Goal: Check status: Check status

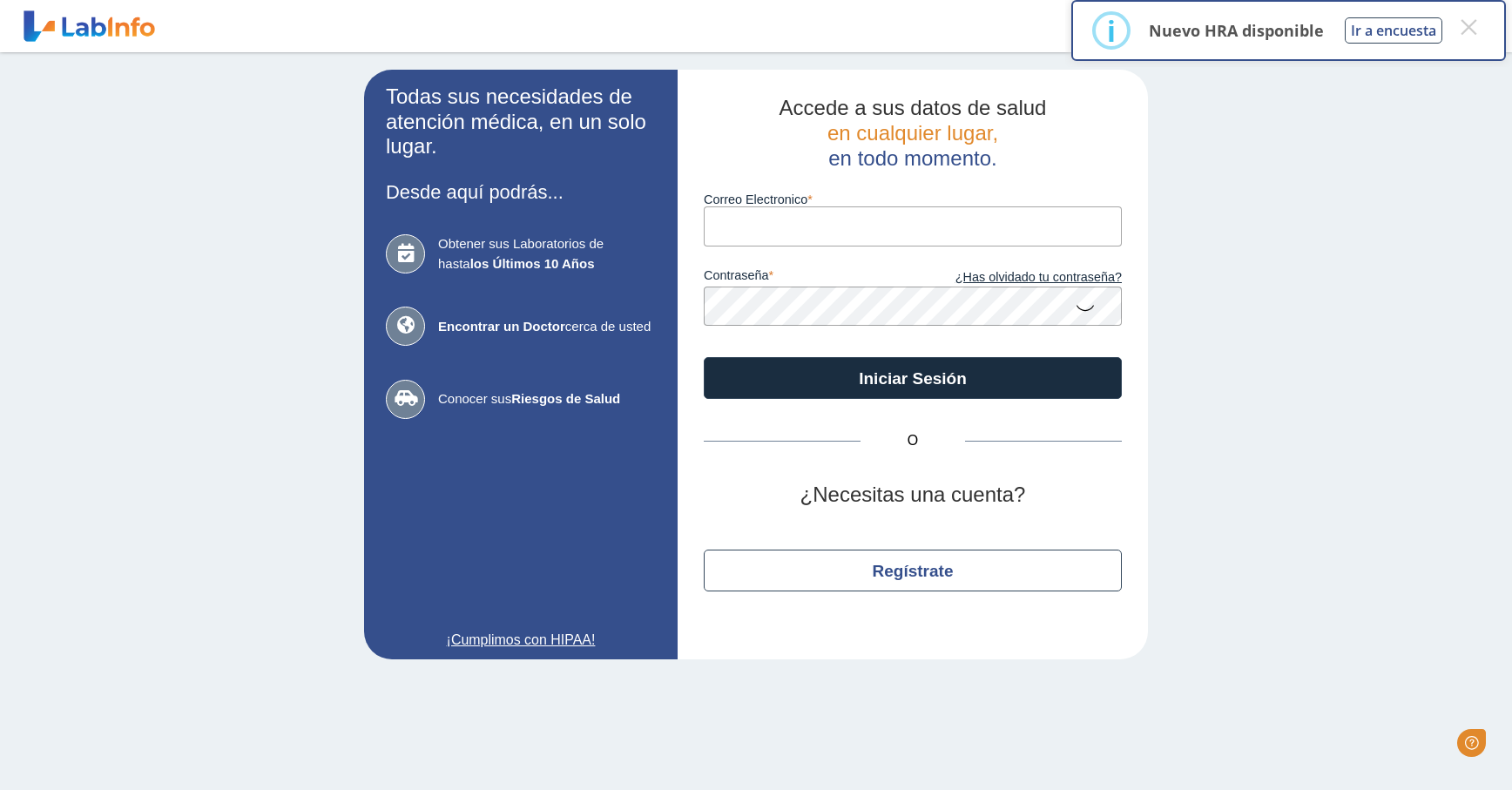
click at [800, 231] on input "Correo Electronico" at bounding box center [913, 225] width 418 height 39
type input "[EMAIL_ADDRESS][DOMAIN_NAME]"
click at [771, 330] on form "Correo Electronico [EMAIL_ADDRESS][DOMAIN_NAME] contraseña ¿Has olvidado tu con…" at bounding box center [913, 285] width 418 height 228
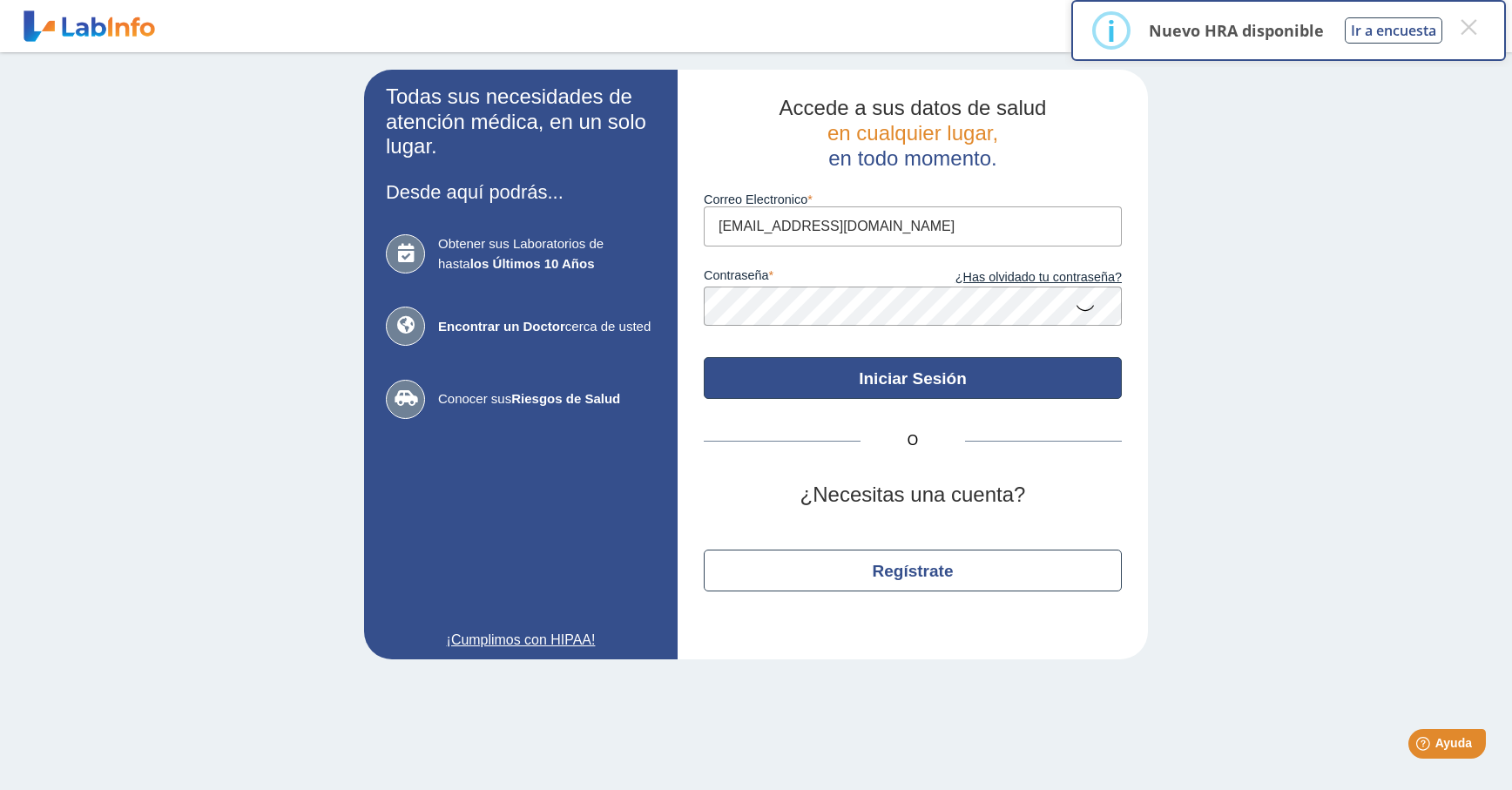
click at [949, 385] on button "Iniciar Sesión" at bounding box center [913, 379] width 418 height 42
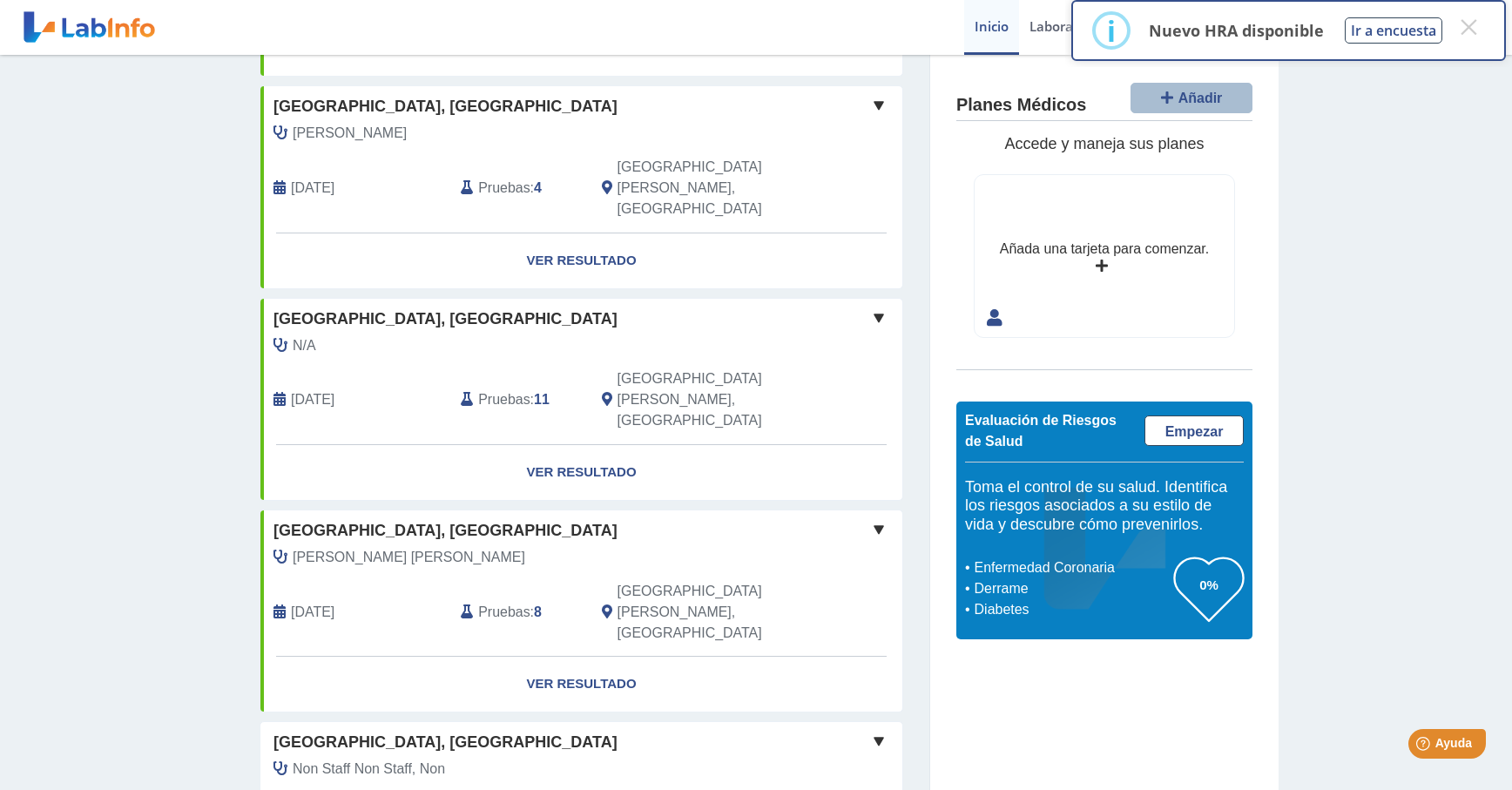
scroll to position [473, 0]
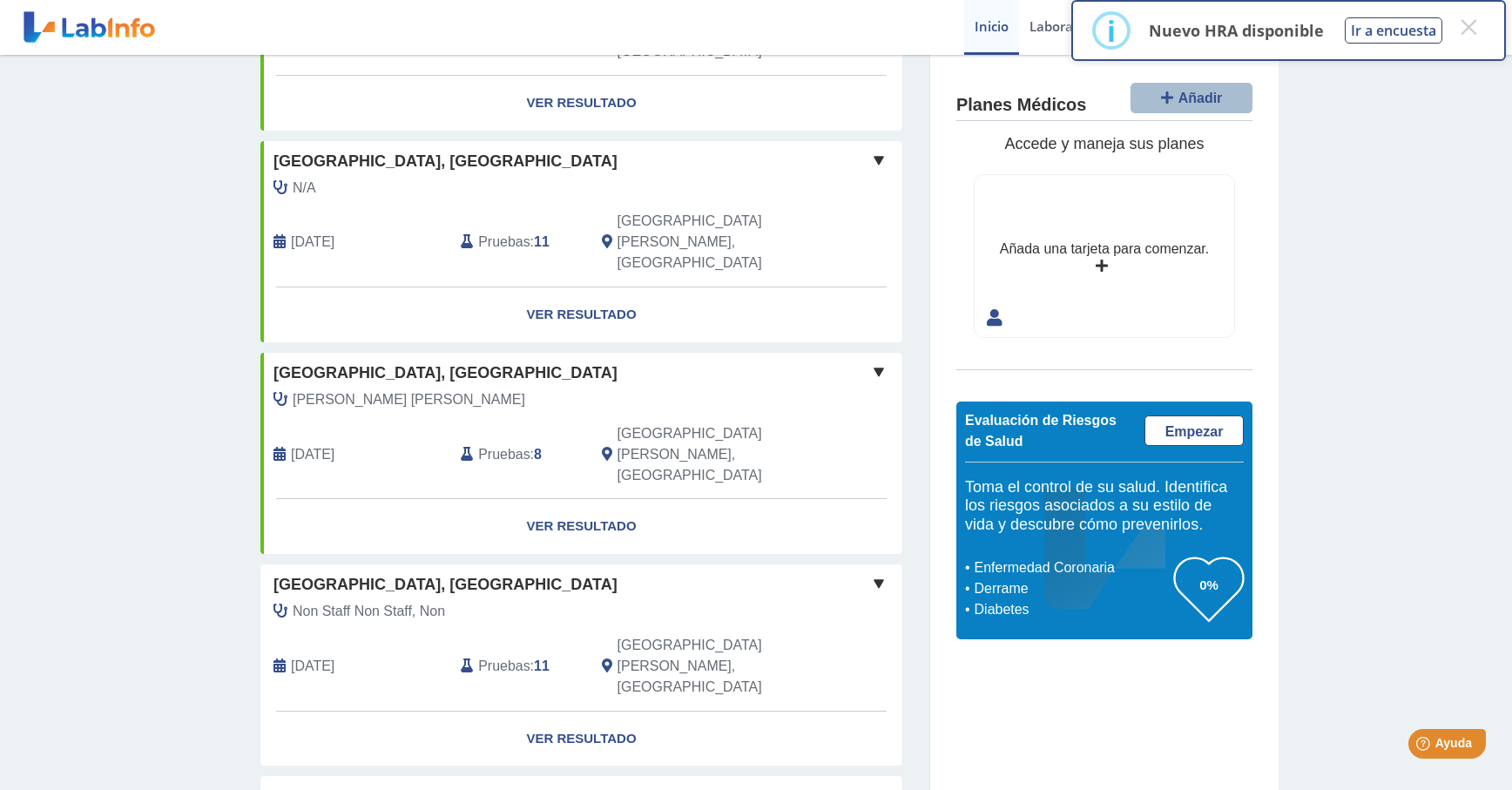
click at [871, 573] on span at bounding box center [878, 583] width 21 height 21
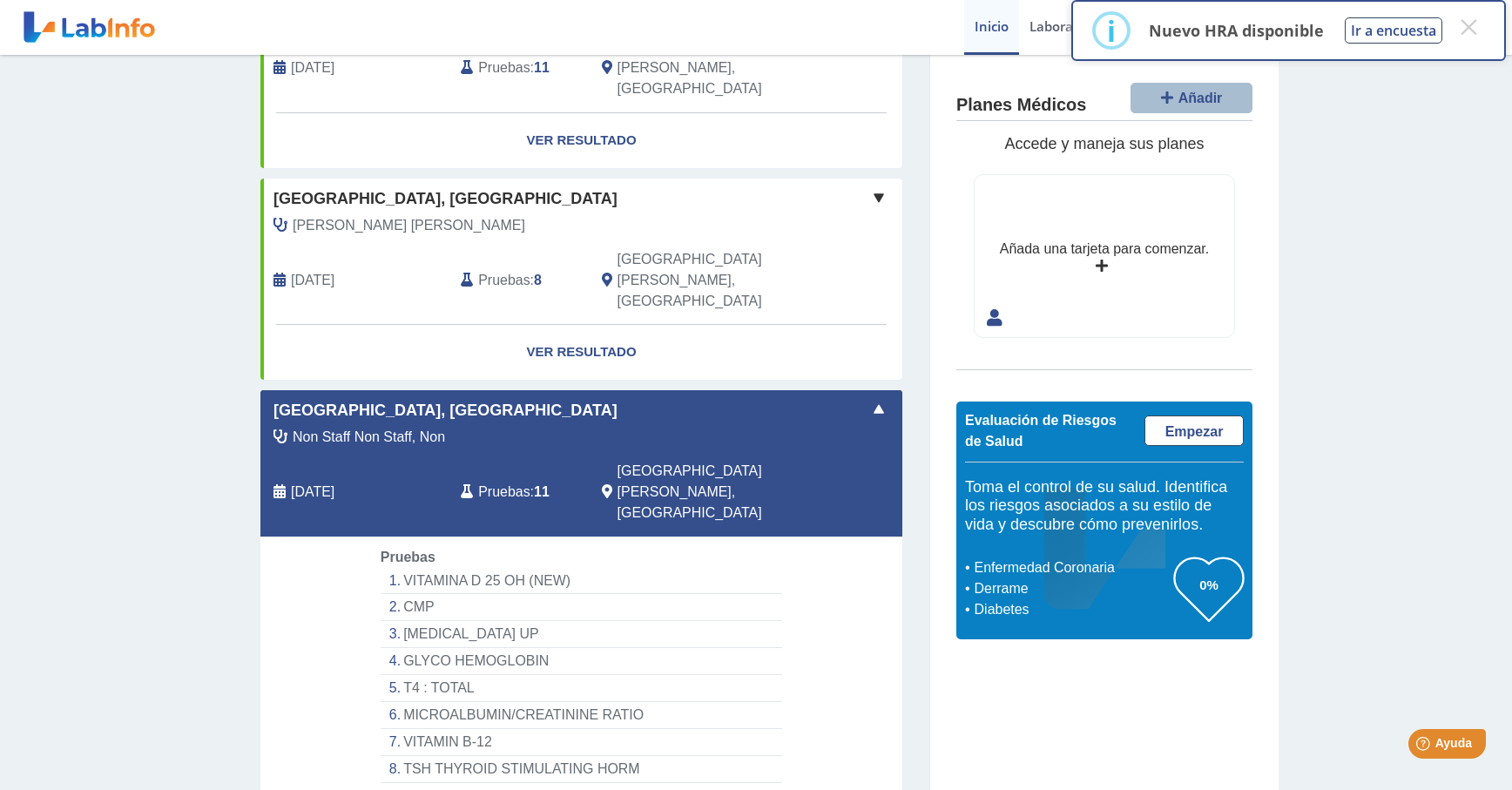
scroll to position [734, 0]
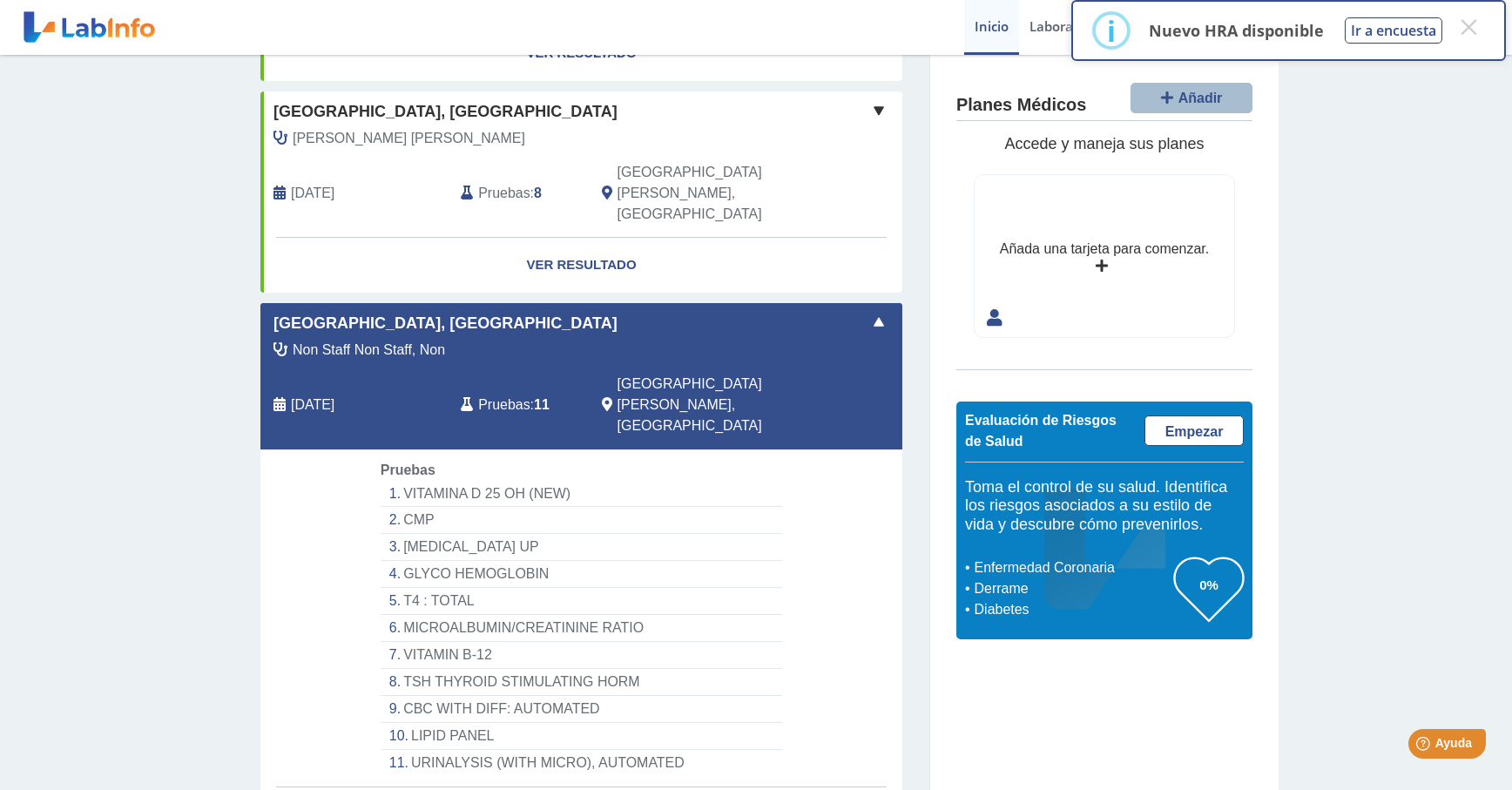
click at [445, 481] on li "VITAMINA D 25 OH (NEW)" at bounding box center [581, 494] width 401 height 27
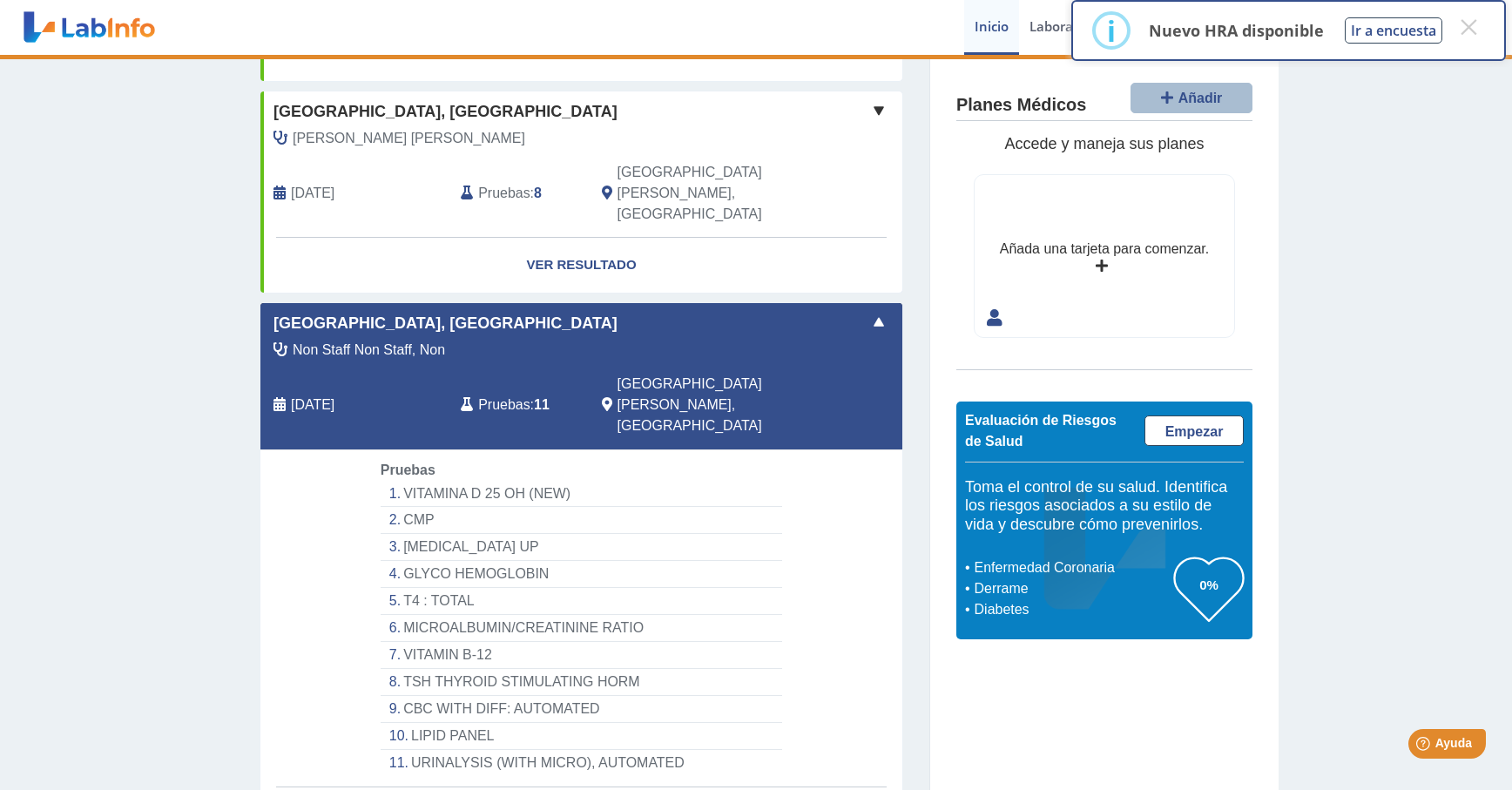
click at [1471, 27] on button "×" at bounding box center [1468, 26] width 31 height 31
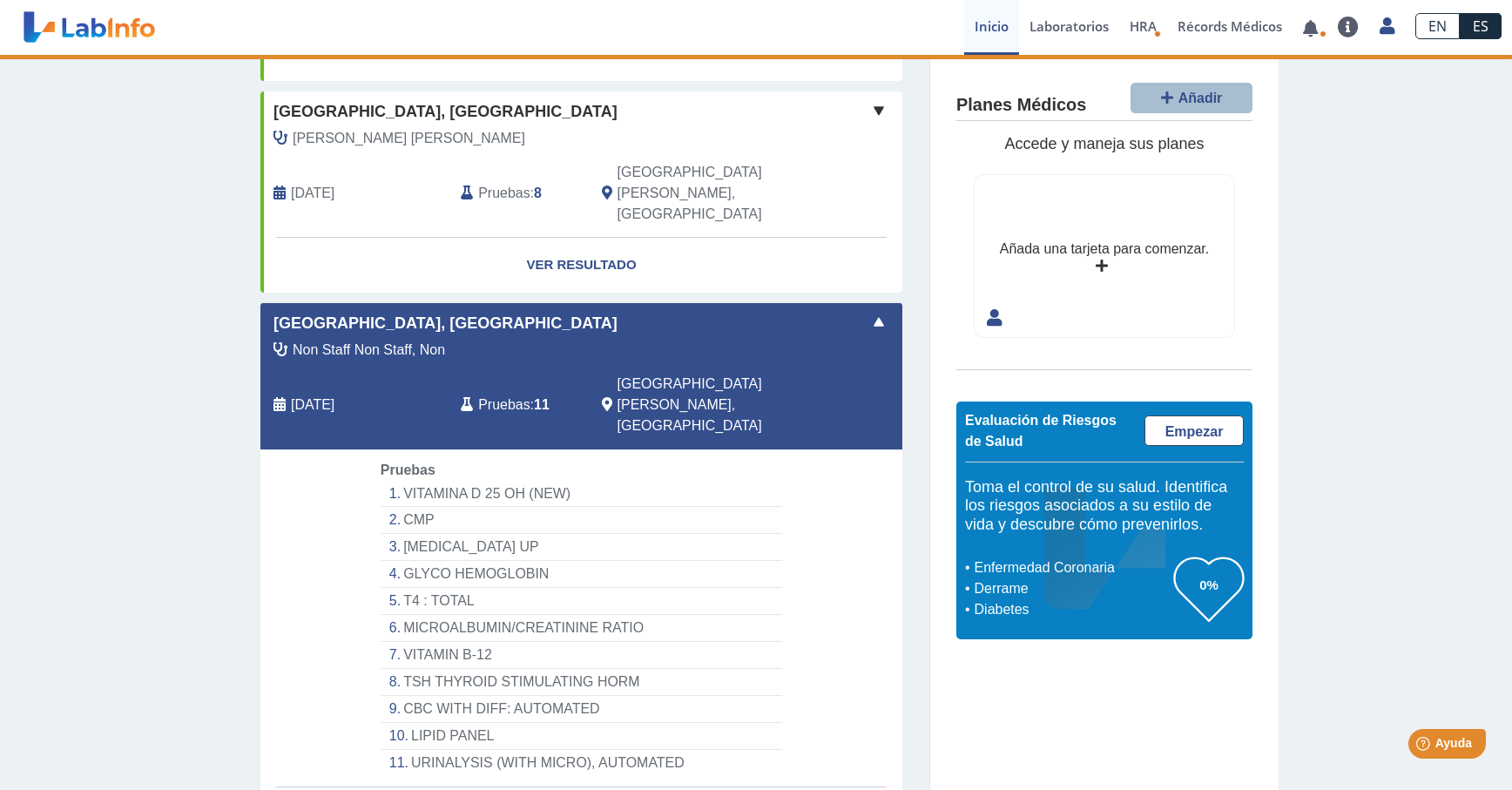
click at [442, 481] on li "VITAMINA D 25 OH (NEW)" at bounding box center [581, 494] width 401 height 27
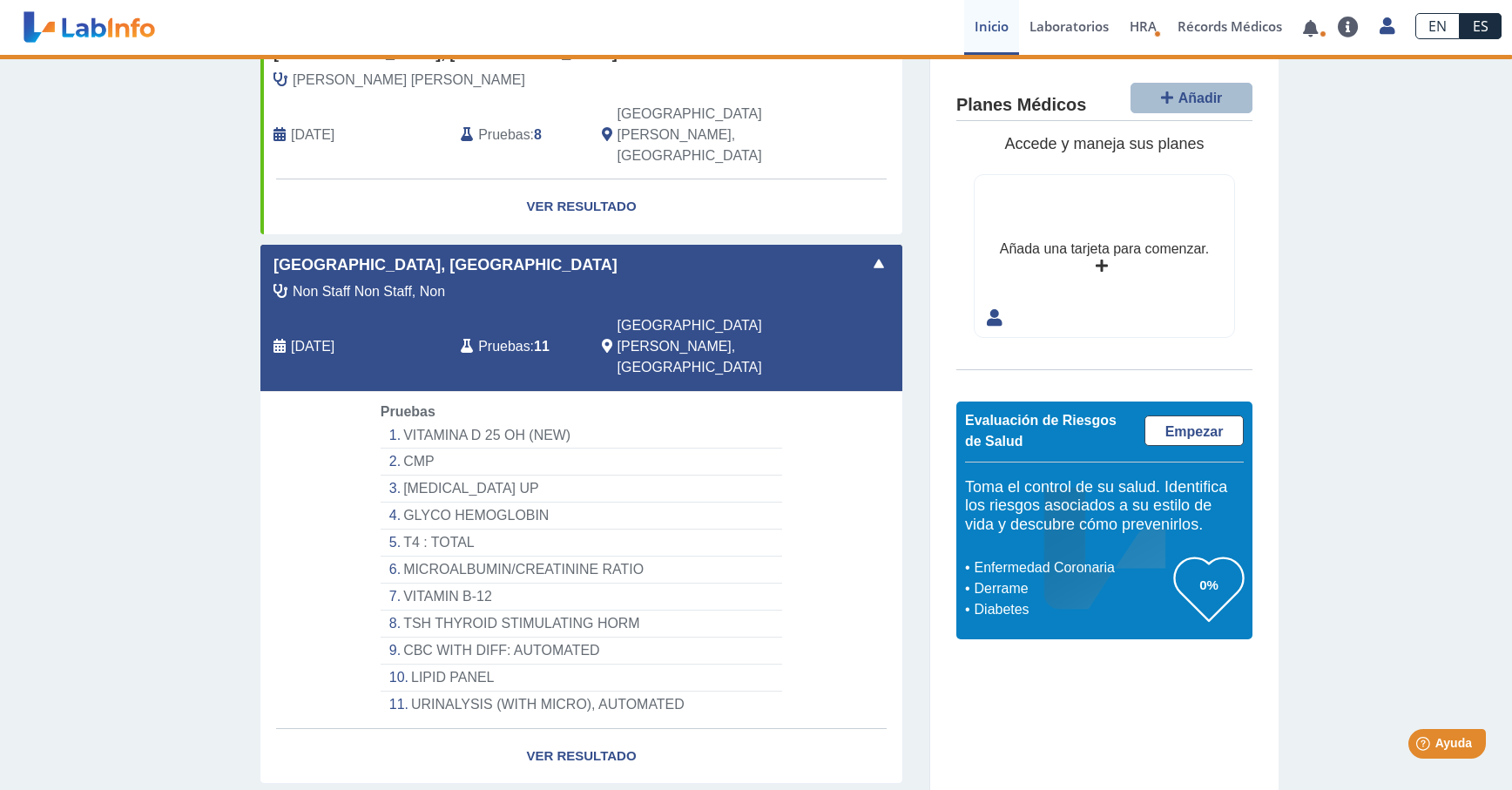
scroll to position [810, 0]
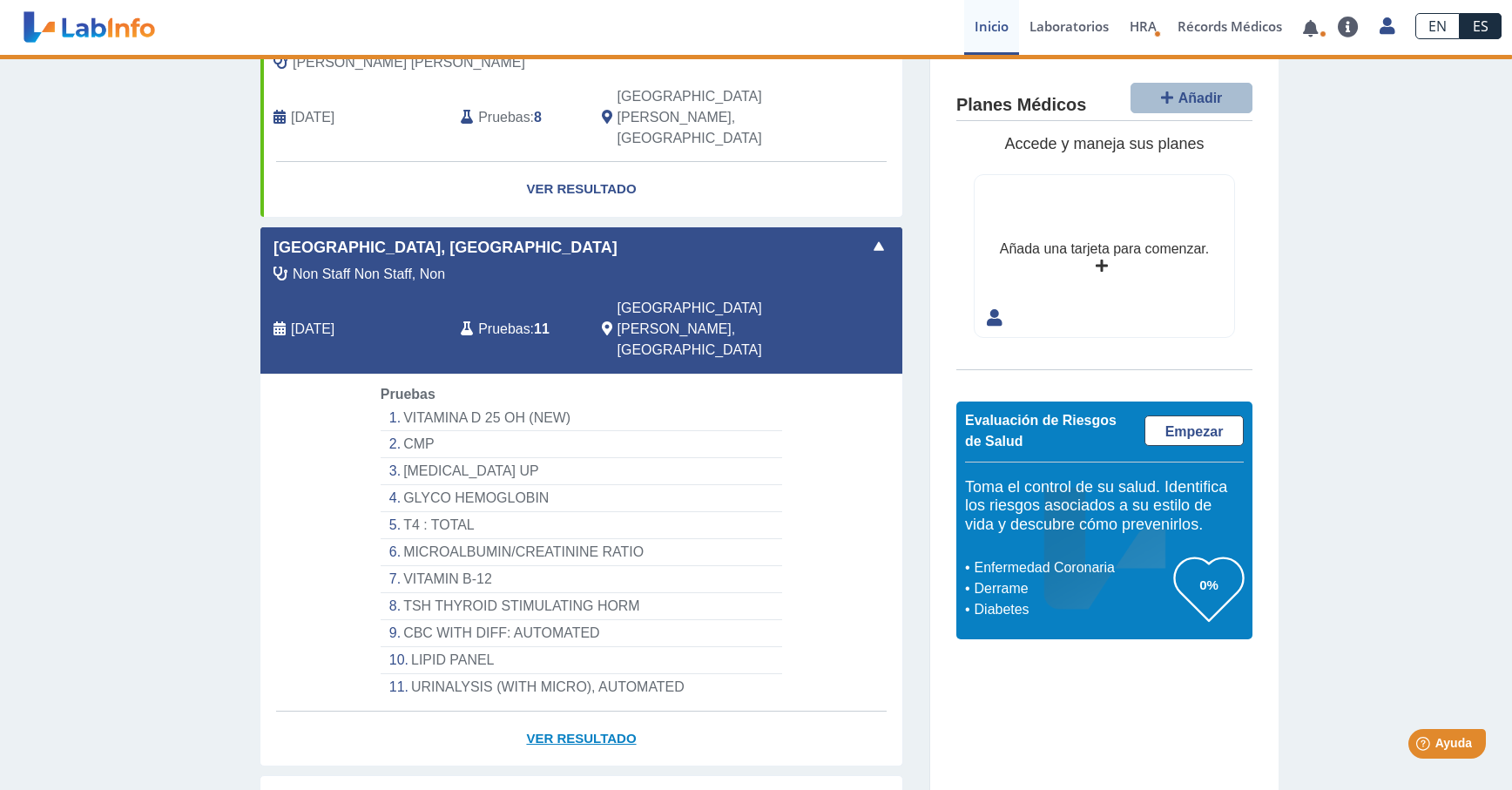
click at [576, 712] on link "Ver Resultado" at bounding box center [582, 739] width 642 height 55
click at [868, 236] on span at bounding box center [878, 246] width 21 height 21
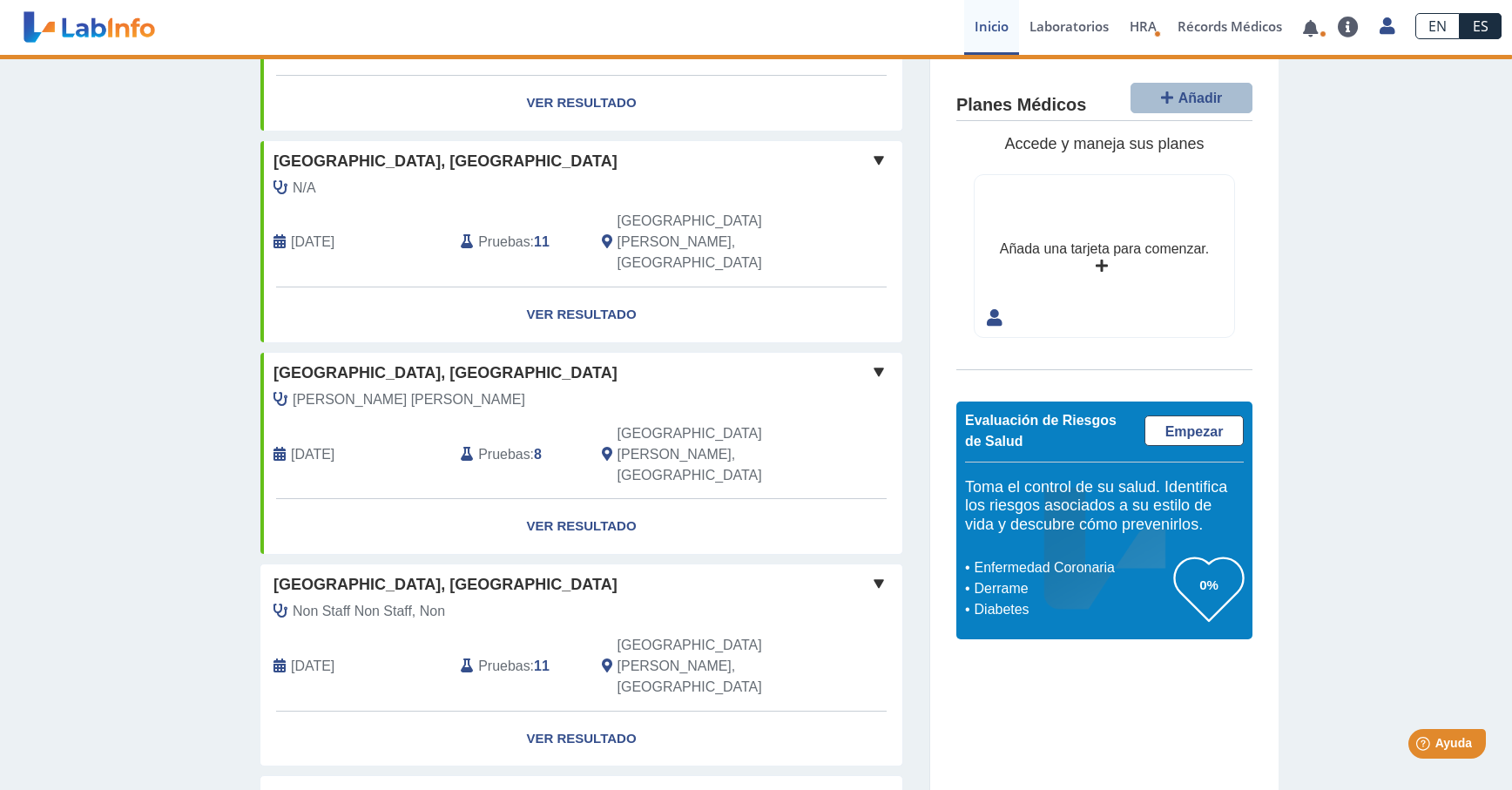
click at [868, 573] on span at bounding box center [878, 583] width 21 height 21
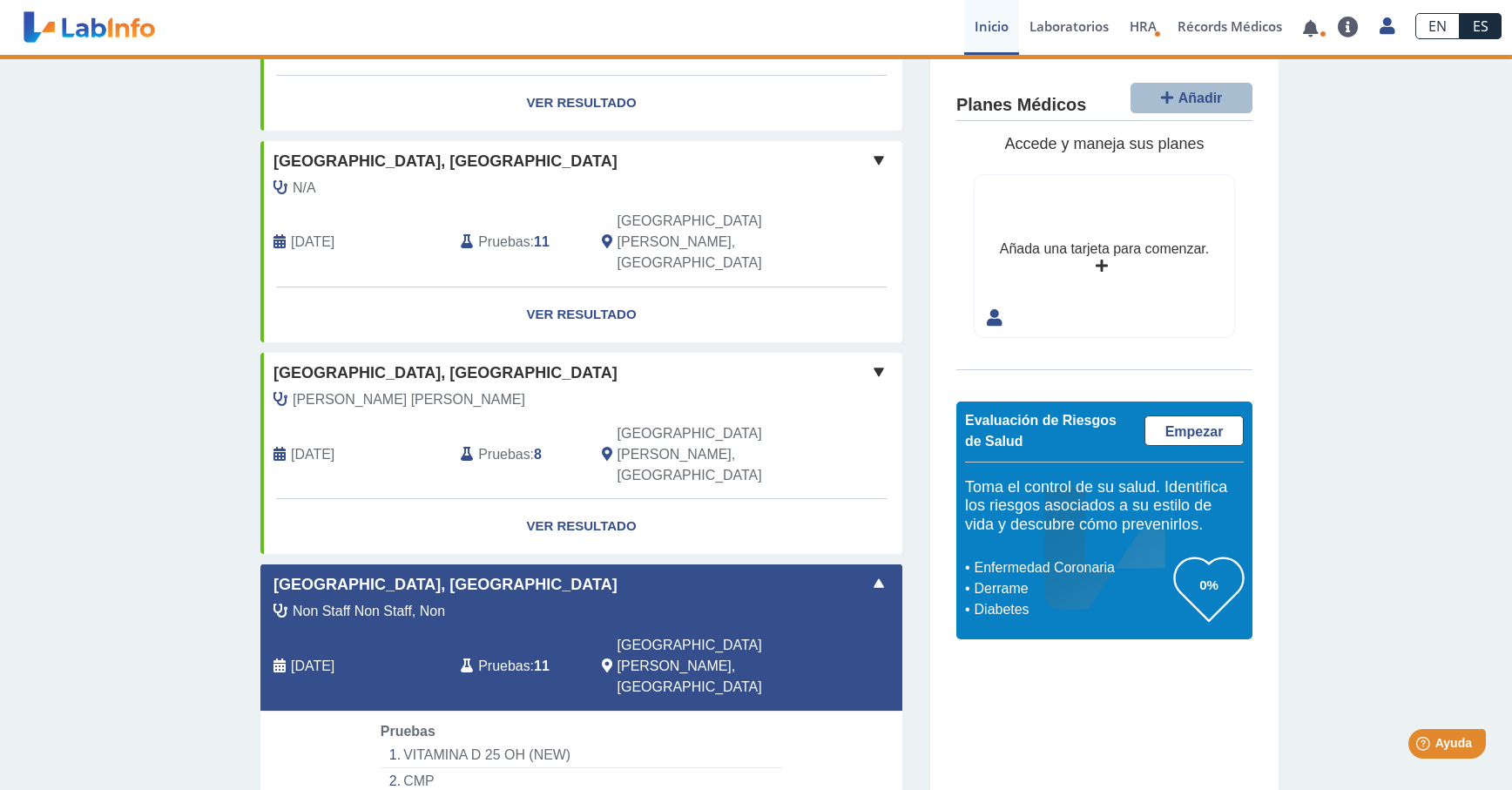
scroll to position [810, 0]
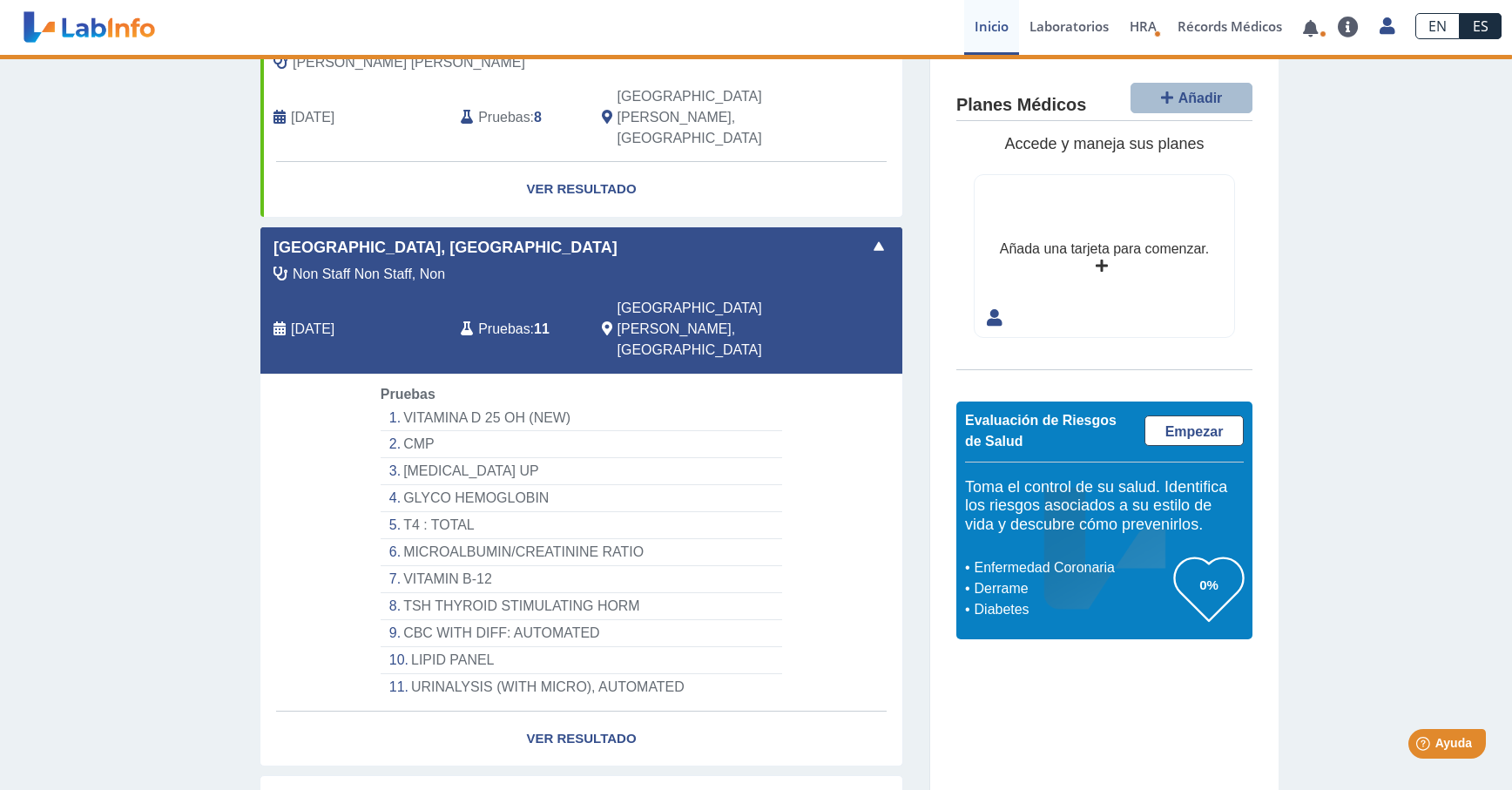
drag, startPoint x: 439, startPoint y: 200, endPoint x: 804, endPoint y: 282, distance: 374.1
click at [844, 295] on app-lab-card "Hospital Metropolitano, Rio Piedras Non Staff Non Staff, Non [DATE] Pruebas : 1…" at bounding box center [582, 496] width 644 height 540
click at [419, 405] on li "VITAMINA D 25 OH (NEW)" at bounding box center [581, 419] width 401 height 27
click at [577, 712] on link "Ver Resultado" at bounding box center [582, 739] width 642 height 55
select select "**********"
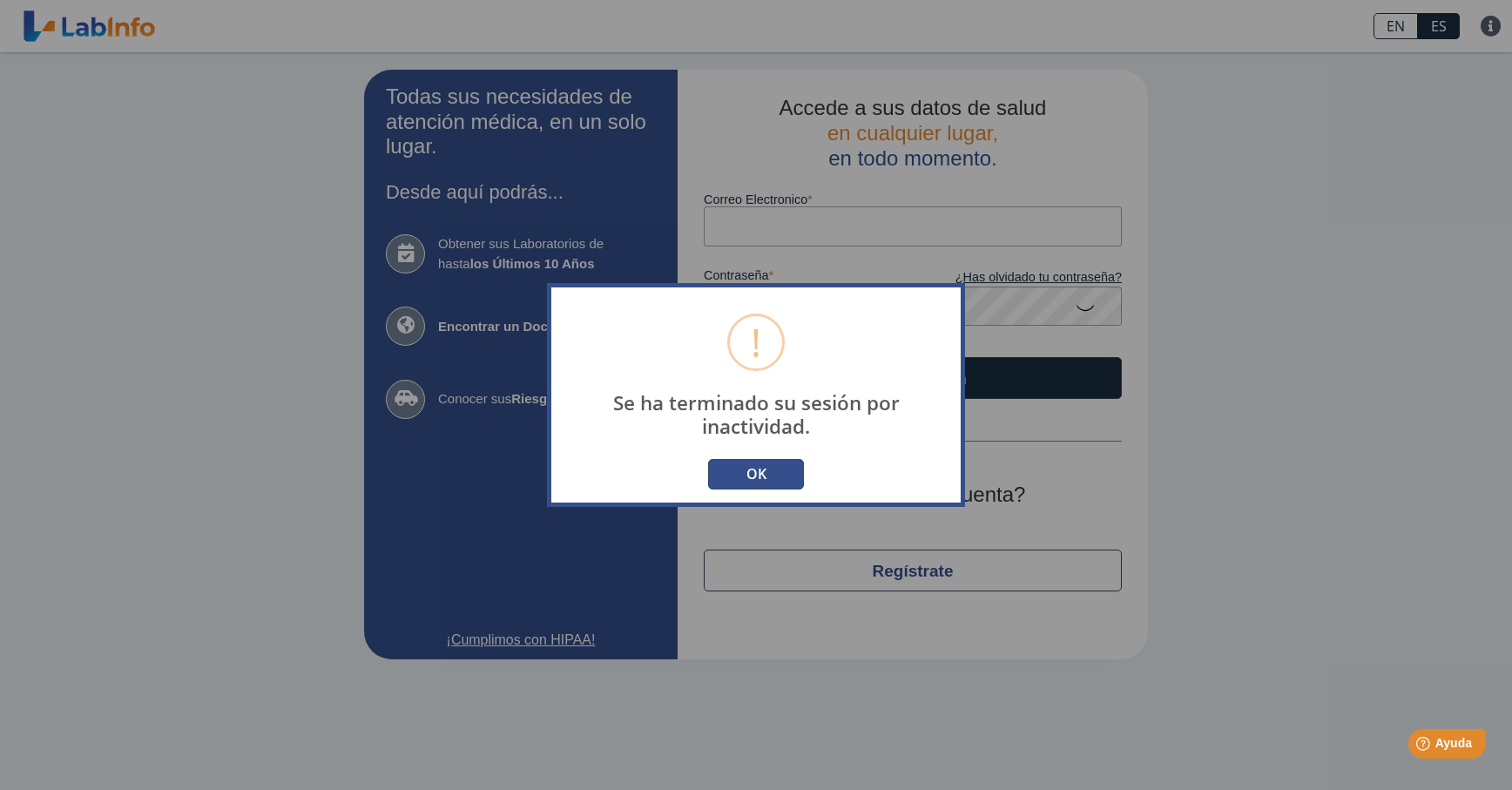
click at [759, 461] on button "OK" at bounding box center [756, 473] width 96 height 30
